Goal: Check status: Check status

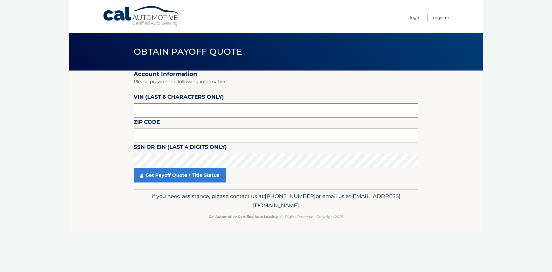
click at [157, 106] on input "text" at bounding box center [276, 110] width 285 height 14
click at [142, 135] on input "text" at bounding box center [276, 135] width 285 height 14
type input "11747"
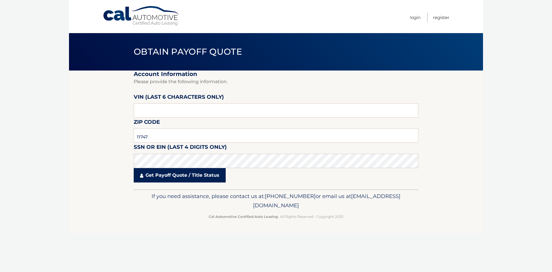
click at [154, 173] on link "Get Payoff Quote / Title Status" at bounding box center [180, 175] width 92 height 14
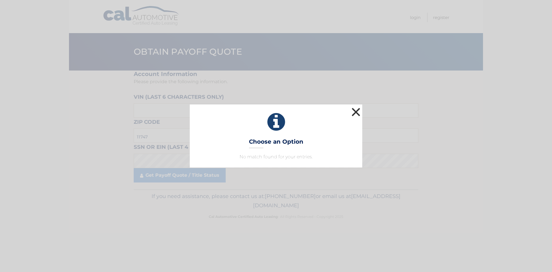
click at [356, 112] on button "×" at bounding box center [356, 112] width 12 height 12
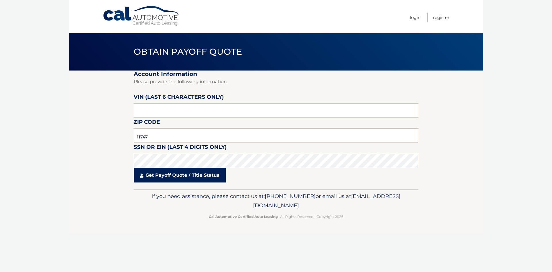
click at [159, 175] on link "Get Payoff Quote / Title Status" at bounding box center [180, 175] width 92 height 14
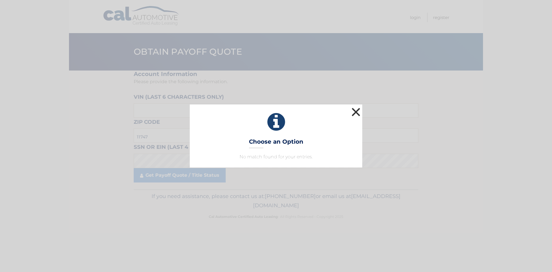
click at [355, 111] on button "×" at bounding box center [356, 112] width 12 height 12
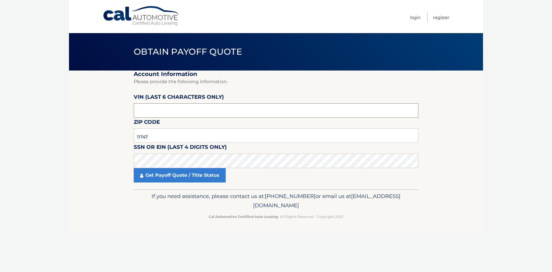
drag, startPoint x: 141, startPoint y: 110, endPoint x: 135, endPoint y: 110, distance: 5.5
click at [138, 110] on input "text" at bounding box center [276, 110] width 285 height 14
type input "PA0574"
click at [154, 108] on input "text" at bounding box center [276, 110] width 285 height 14
click at [175, 172] on link "Get Payoff Quote / Title Status" at bounding box center [180, 175] width 92 height 14
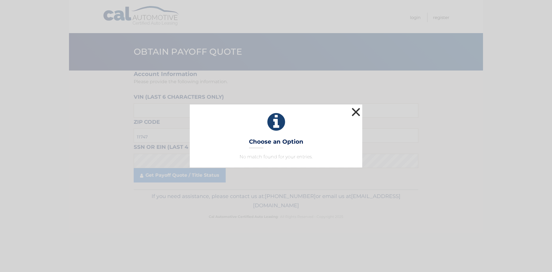
click at [357, 112] on button "×" at bounding box center [356, 112] width 12 height 12
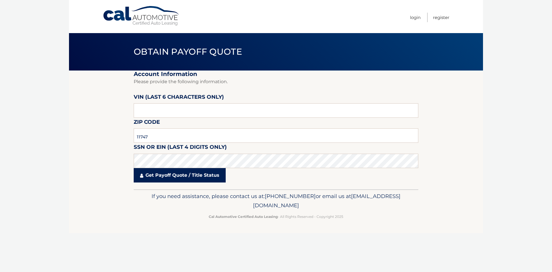
click at [160, 178] on link "Get Payoff Quote / Title Status" at bounding box center [180, 175] width 92 height 14
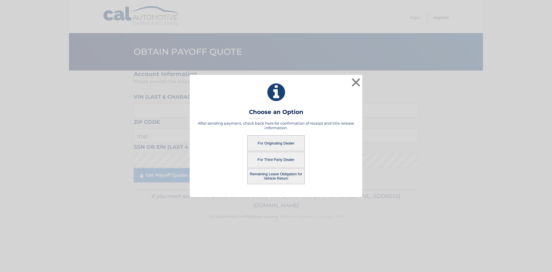
click at [287, 142] on button "For Originating Dealer" at bounding box center [276, 143] width 58 height 16
click at [270, 145] on button "For Originating Dealer" at bounding box center [276, 143] width 58 height 16
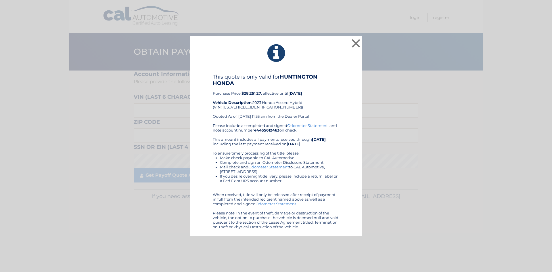
drag, startPoint x: 423, startPoint y: 232, endPoint x: 419, endPoint y: 229, distance: 5.1
click at [423, 232] on div "× This quote is only valid for HUNTINGTON HONDA Purchase Price: $28,251.27 , ef…" at bounding box center [276, 136] width 548 height 201
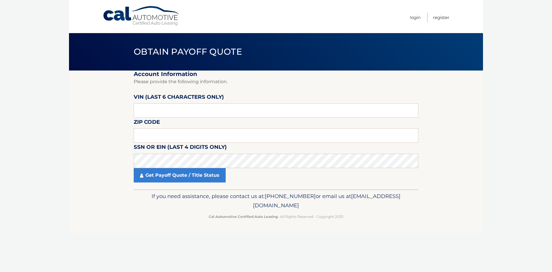
drag, startPoint x: 541, startPoint y: 137, endPoint x: 422, endPoint y: 96, distance: 125.5
click at [540, 136] on body "Cal Automotive Menu Login Register Obtain Payoff Quote" at bounding box center [276, 136] width 552 height 272
